Goal: Information Seeking & Learning: Learn about a topic

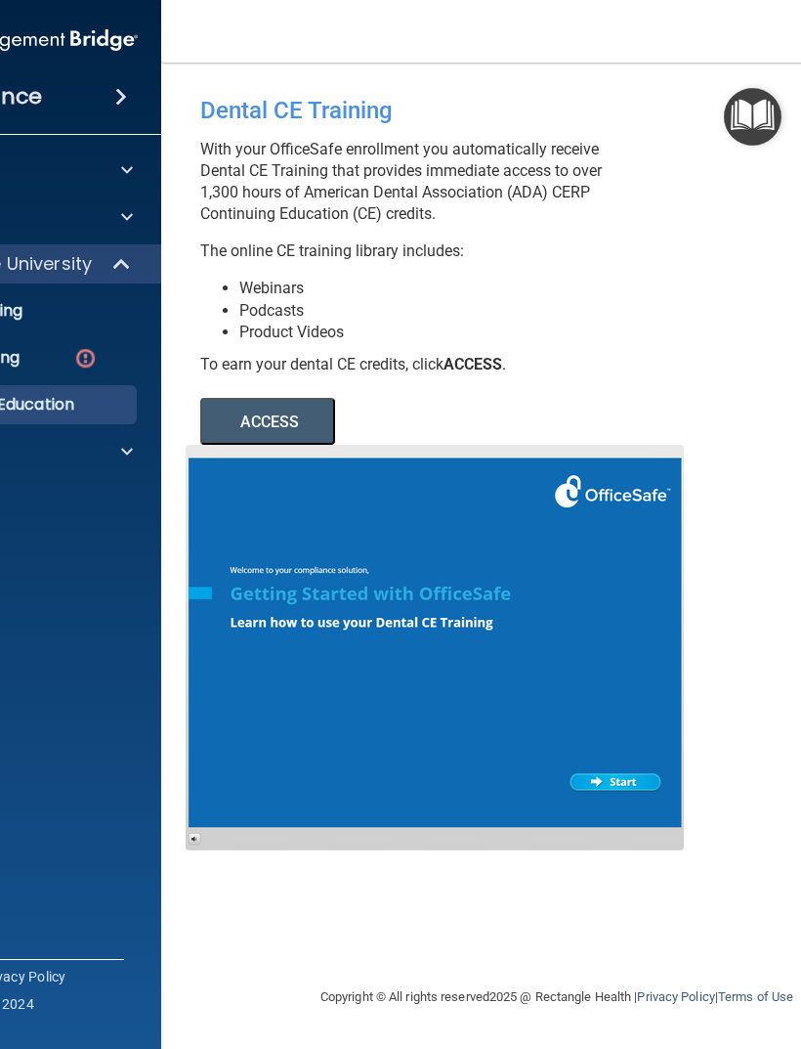
click at [127, 448] on span at bounding box center [127, 451] width 12 height 23
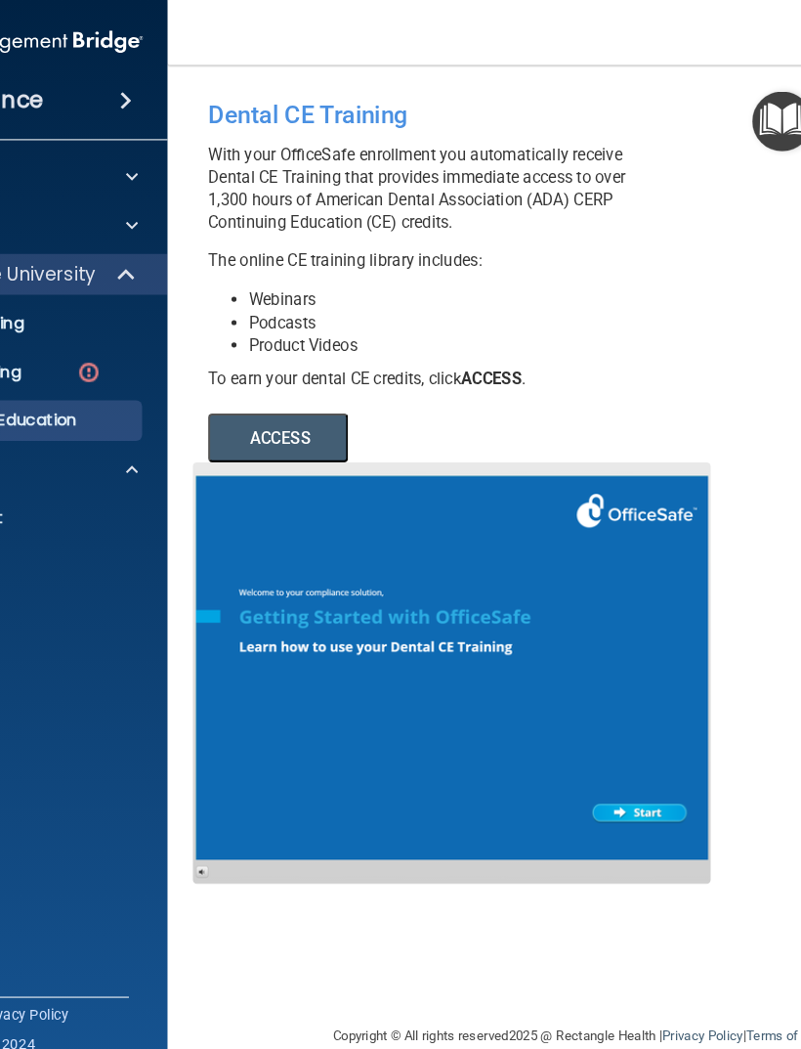
click at [314, 419] on button "ACCESS" at bounding box center [267, 421] width 135 height 47
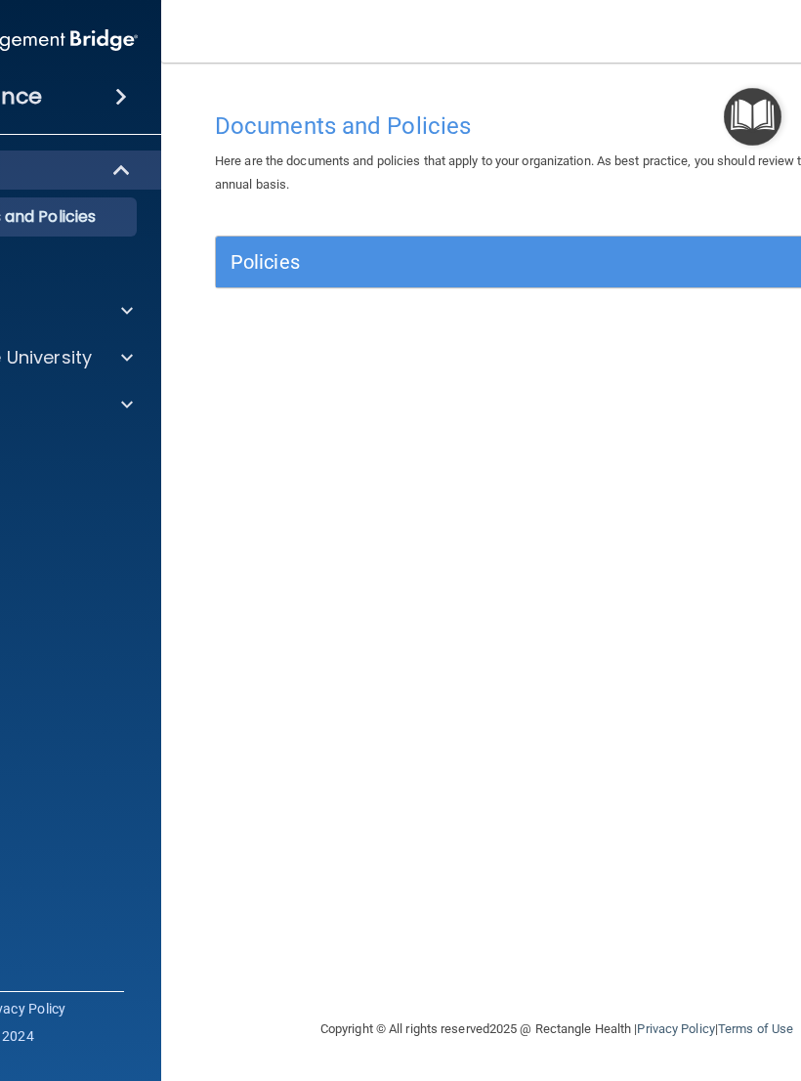
click at [125, 368] on span at bounding box center [127, 357] width 12 height 23
click at [93, 462] on img at bounding box center [85, 452] width 24 height 24
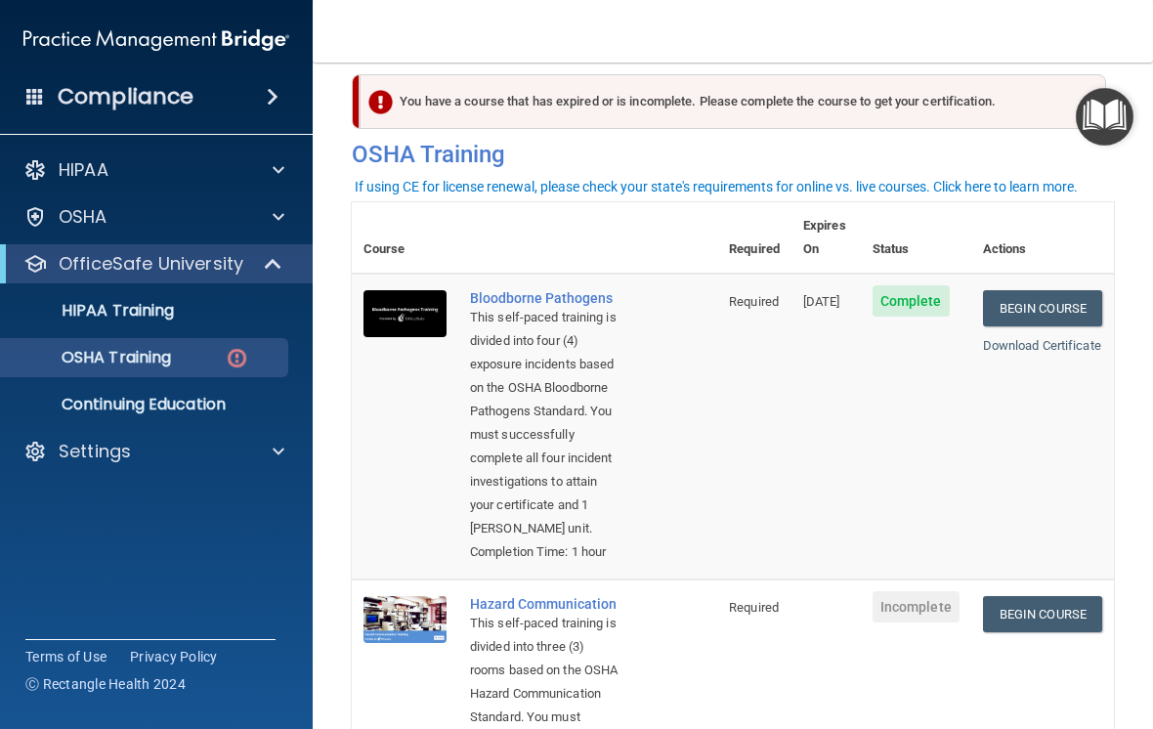
scroll to position [24, 0]
click at [800, 337] on link "Download Certificate" at bounding box center [1042, 344] width 118 height 15
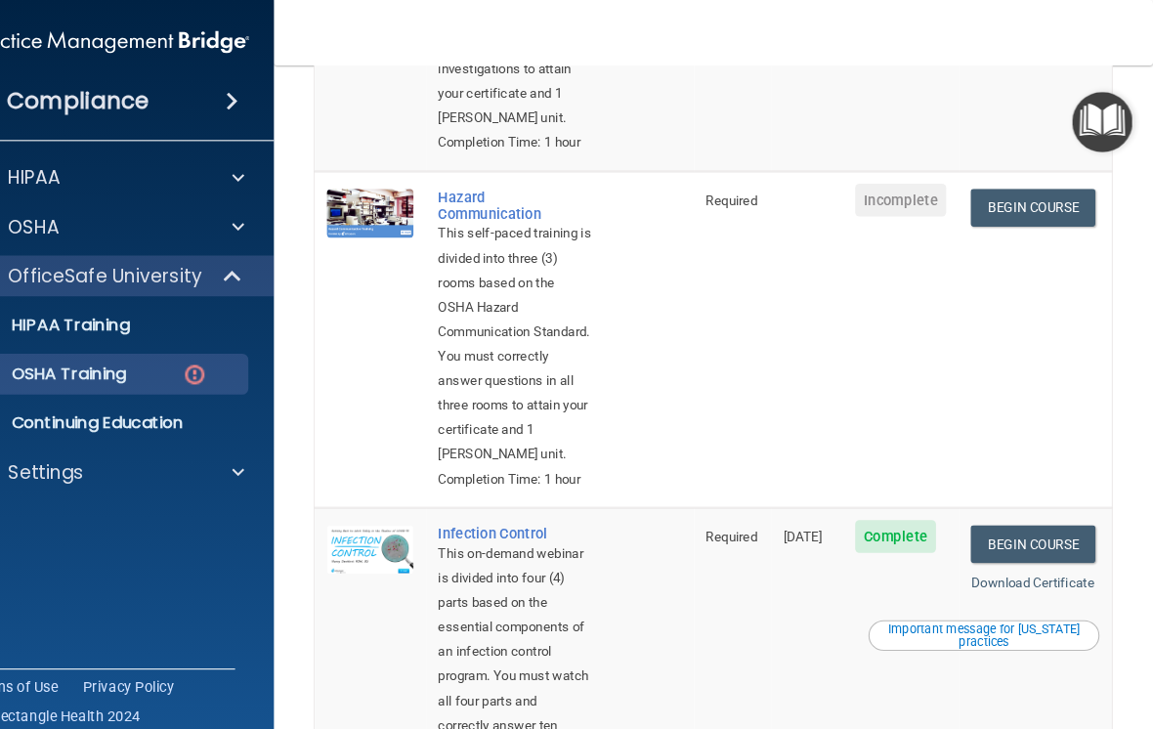
scroll to position [403, 0]
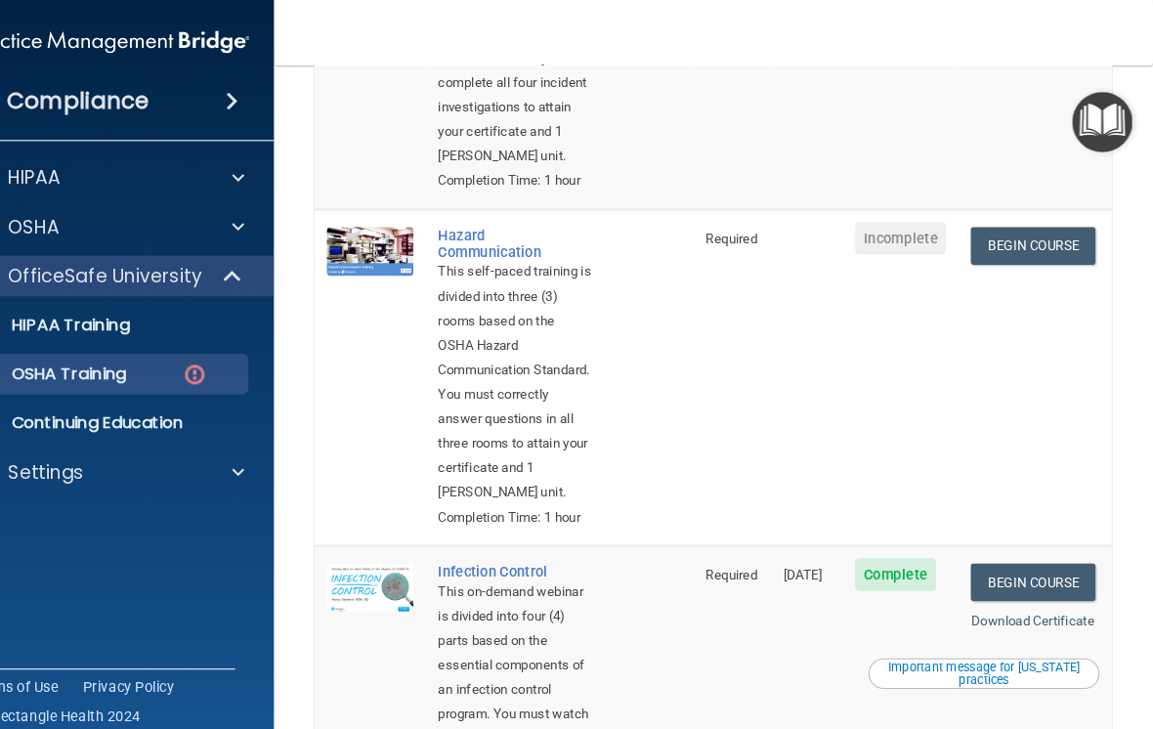
click at [800, 253] on link "Begin Course" at bounding box center [1038, 235] width 119 height 36
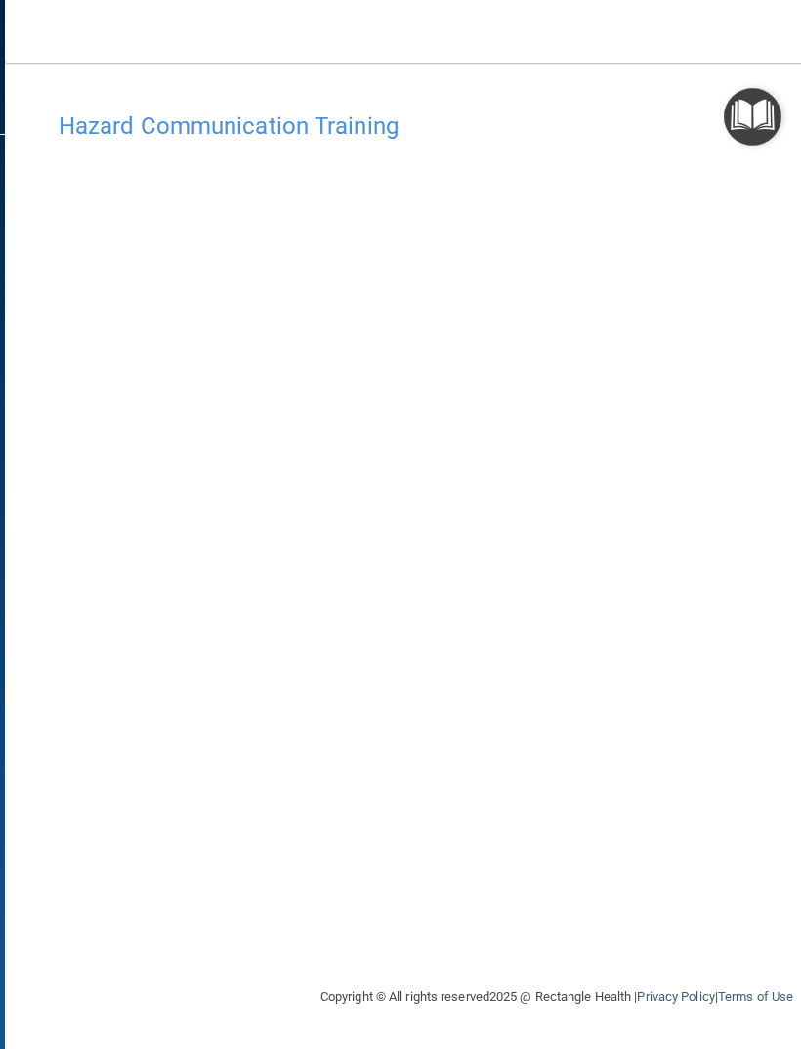
click at [750, 111] on img "Open Resource Center" at bounding box center [753, 117] width 58 height 58
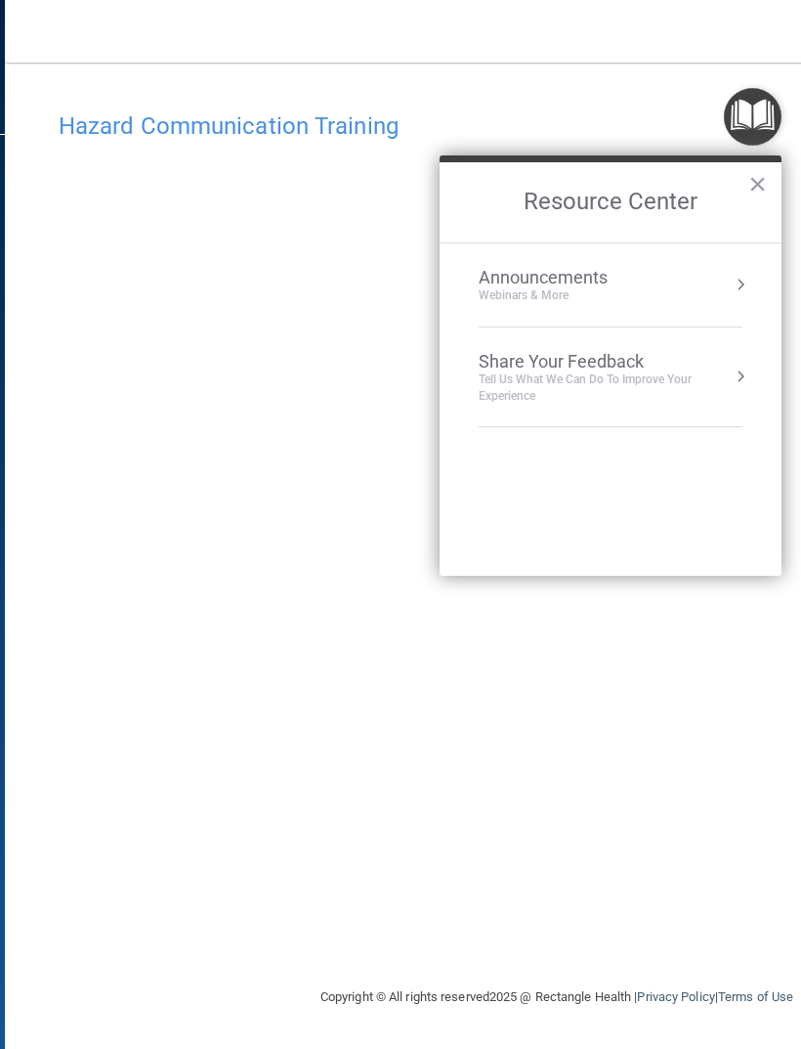
click at [764, 177] on button "×" at bounding box center [758, 183] width 19 height 31
